Goal: Task Accomplishment & Management: Manage account settings

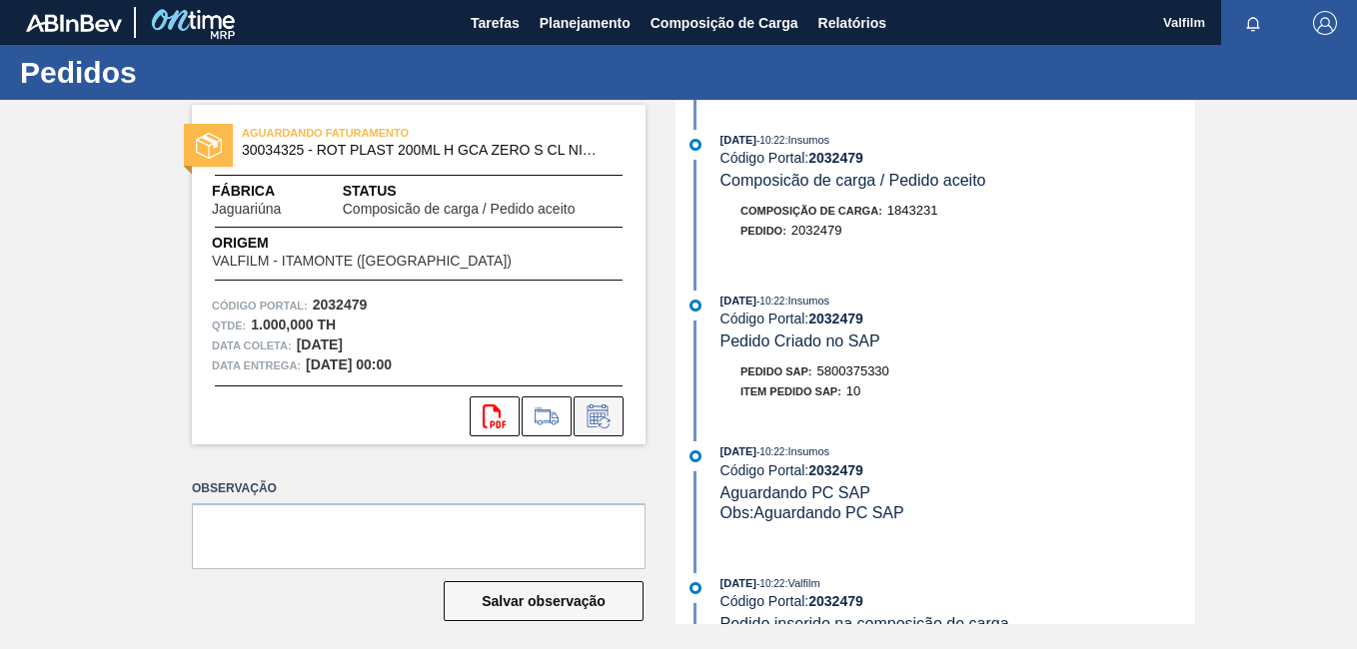
click at [610, 408] on icon at bounding box center [598, 417] width 32 height 24
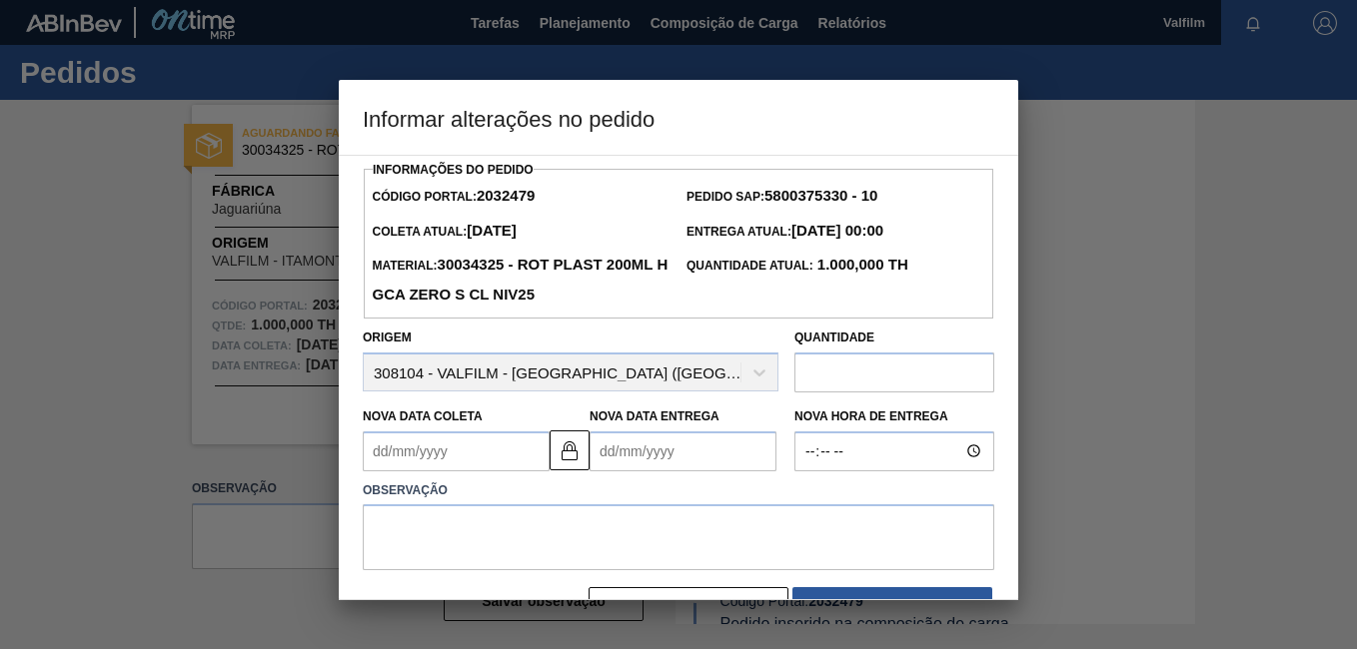
click at [810, 388] on input "text" at bounding box center [894, 373] width 200 height 40
type input "3.500"
click at [411, 453] on Coleta2032479 "Nova Data Coleta" at bounding box center [456, 452] width 187 height 40
click at [564, 471] on button at bounding box center [569, 451] width 40 height 40
click at [450, 452] on Coleta2032479 "Nova Data Coleta" at bounding box center [456, 452] width 187 height 40
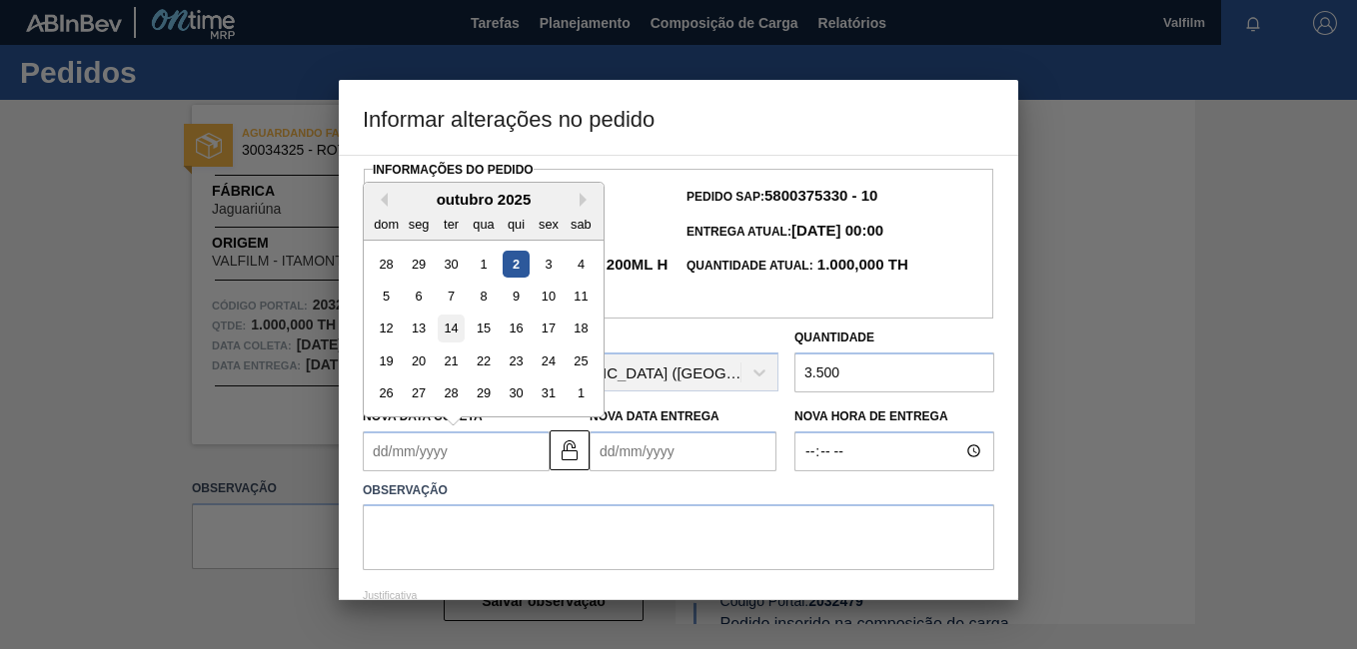
click at [460, 326] on div "14" at bounding box center [451, 328] width 27 height 27
type Coleta2032479 "14/10/2025"
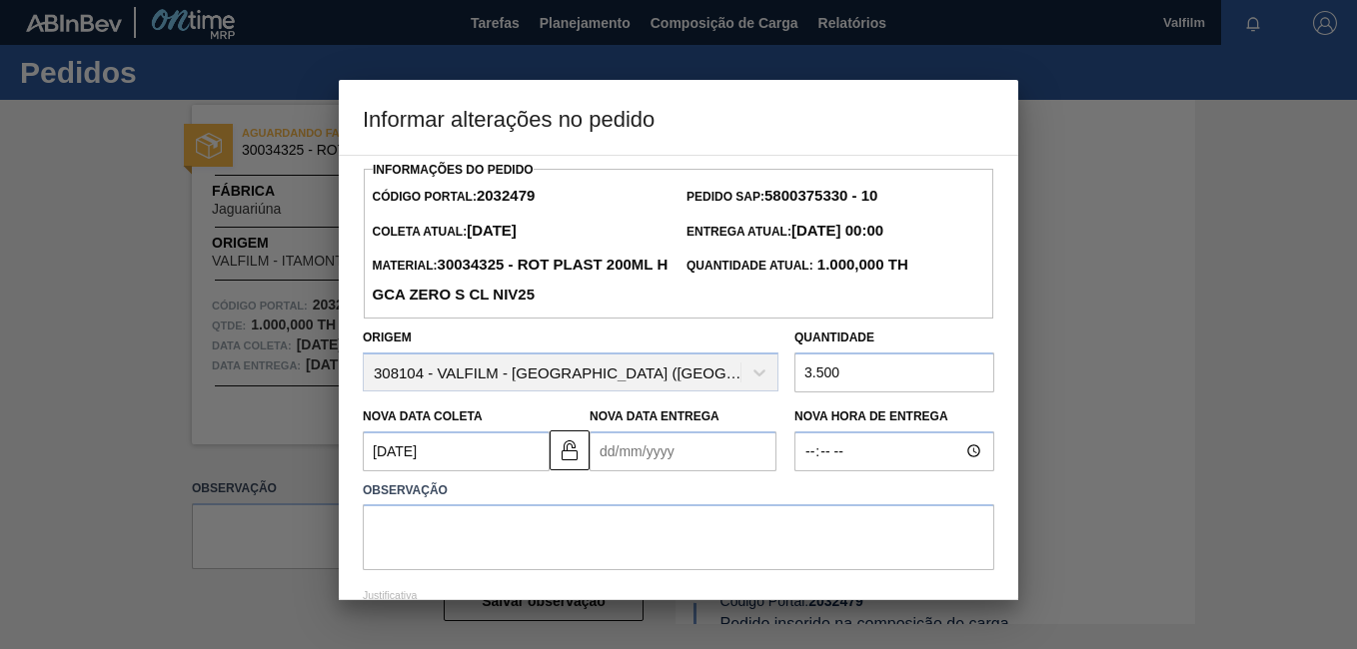
click at [632, 466] on Entrega2032479 "Nova Data Entrega" at bounding box center [682, 452] width 187 height 40
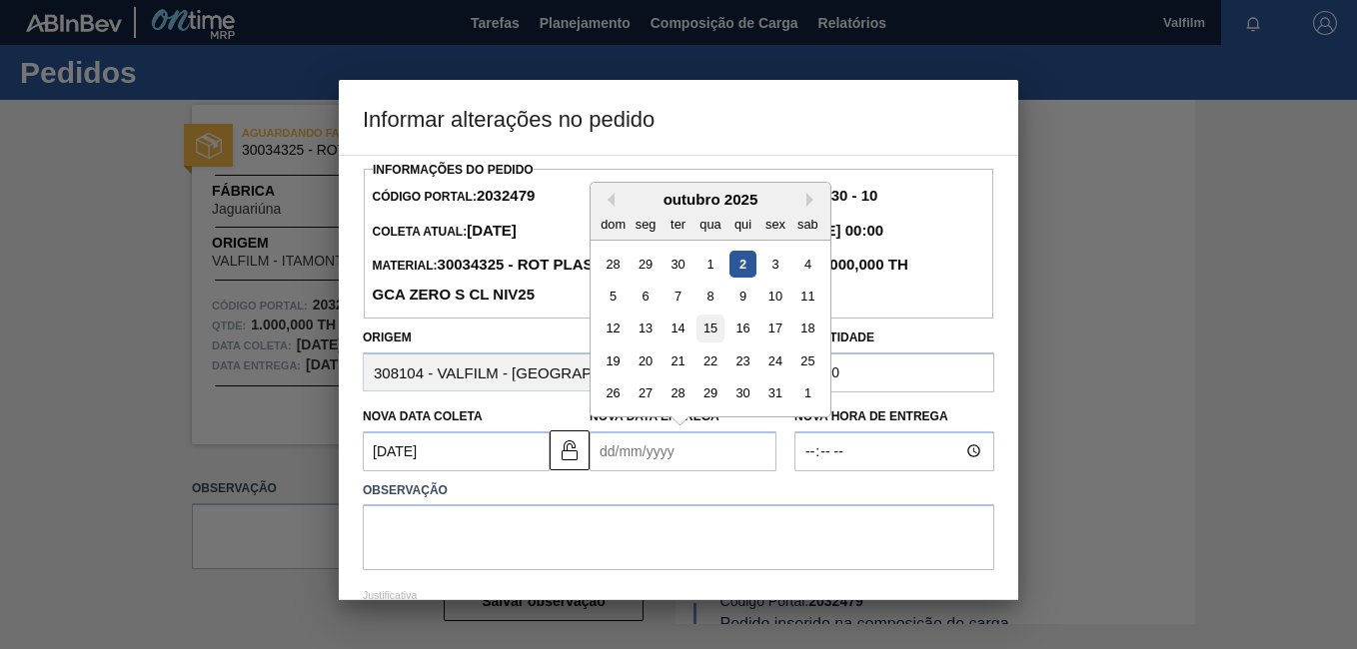
click at [708, 337] on div "15" at bounding box center [709, 328] width 27 height 27
type Entrega2032479 "15/10/2025"
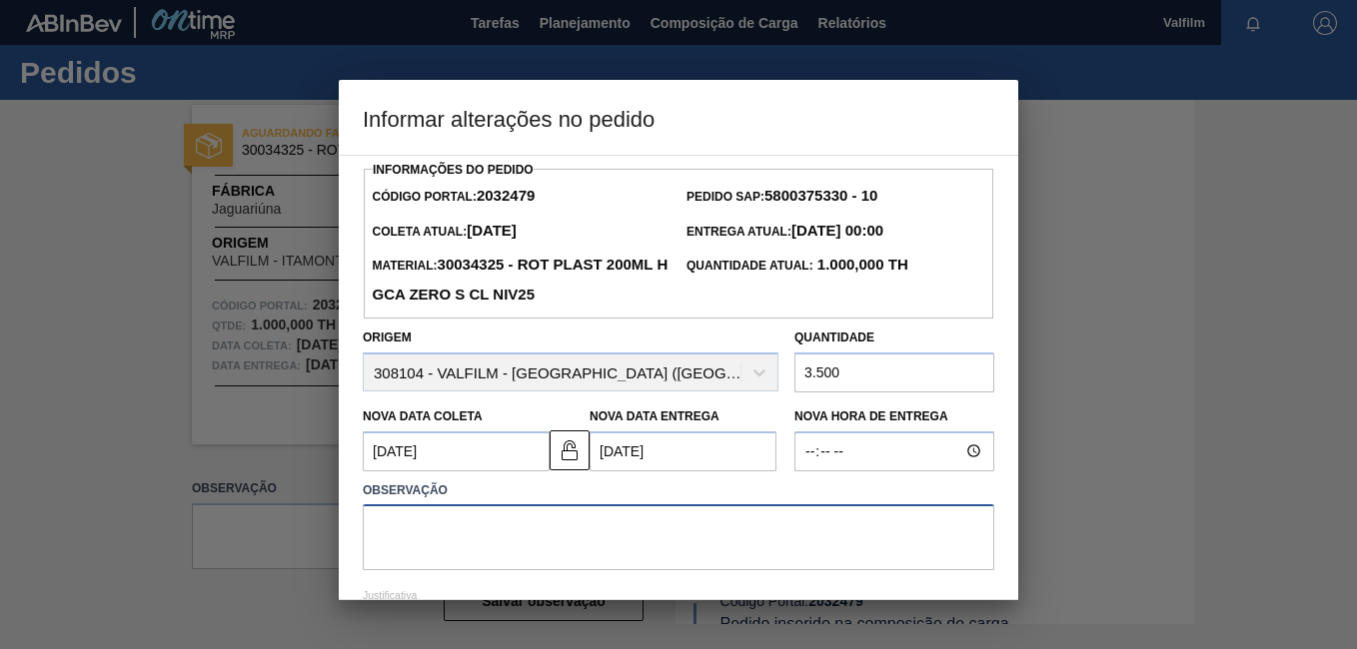
click at [715, 535] on textarea at bounding box center [678, 537] width 631 height 66
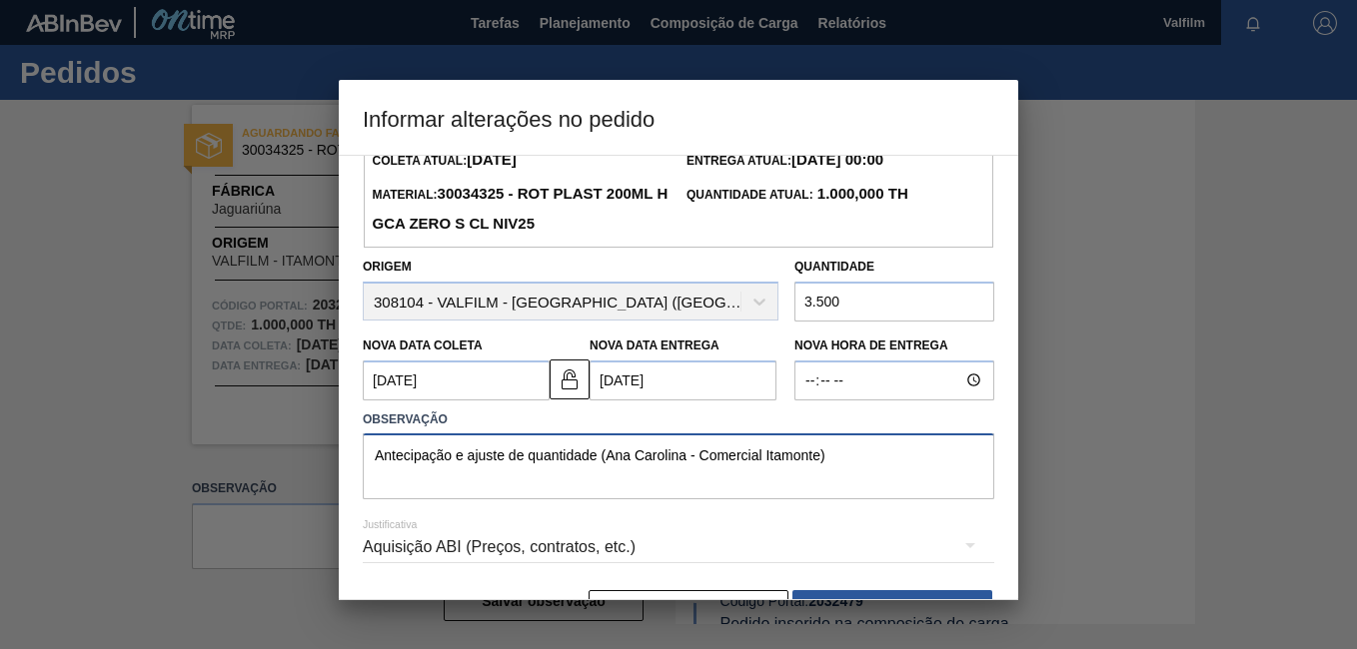
scroll to position [132, 0]
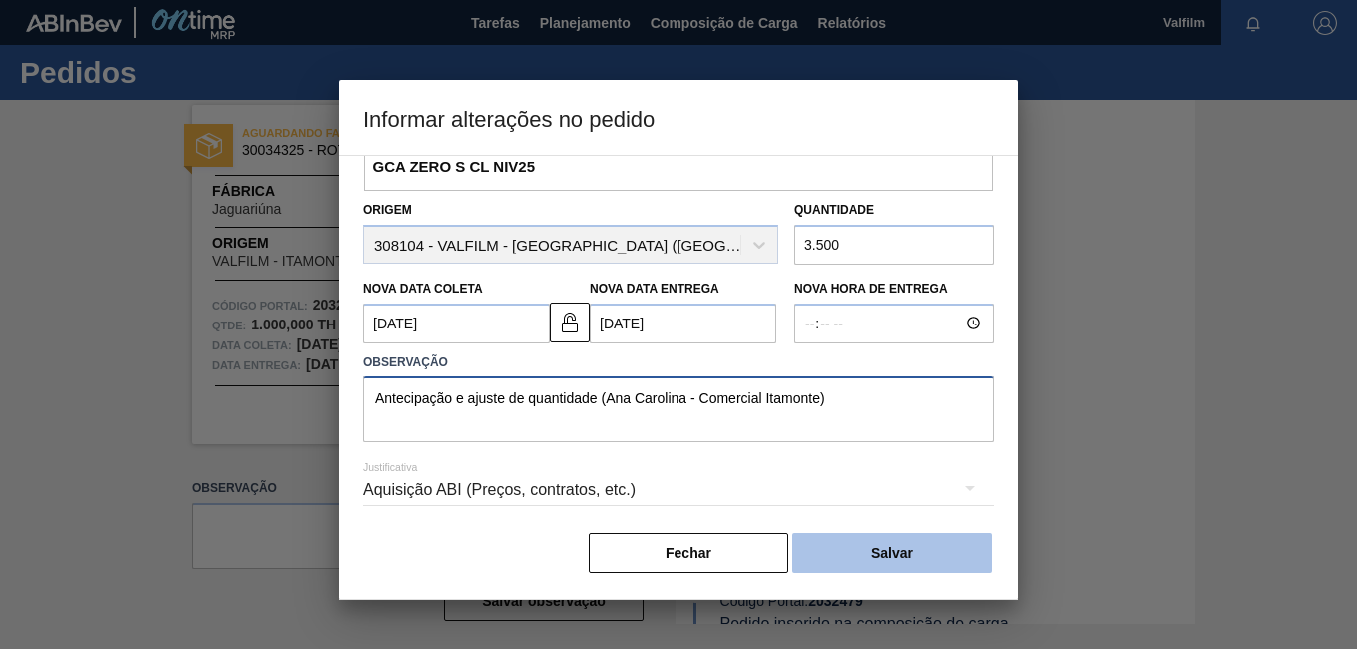
type textarea "Antecipação e ajuste de quantidade (Ana Carolina - Comercial Itamonte)"
click at [933, 561] on button "Salvar" at bounding box center [892, 553] width 200 height 40
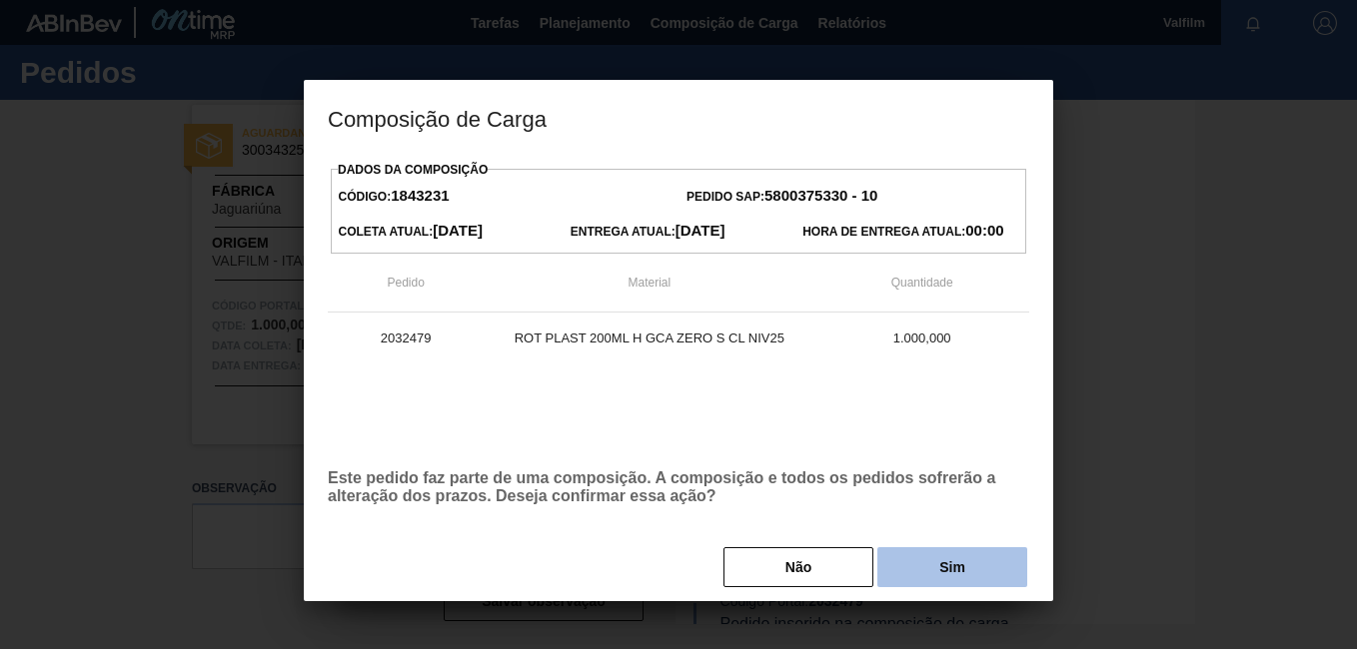
click at [974, 544] on div "Dados da Composição Código: 1843231 Pedido SAP: 5800375330 - 10 Coleta Atual: 2…" at bounding box center [678, 373] width 701 height 434
click at [987, 560] on button "Sim" at bounding box center [952, 567] width 150 height 40
